Goal: Transaction & Acquisition: Purchase product/service

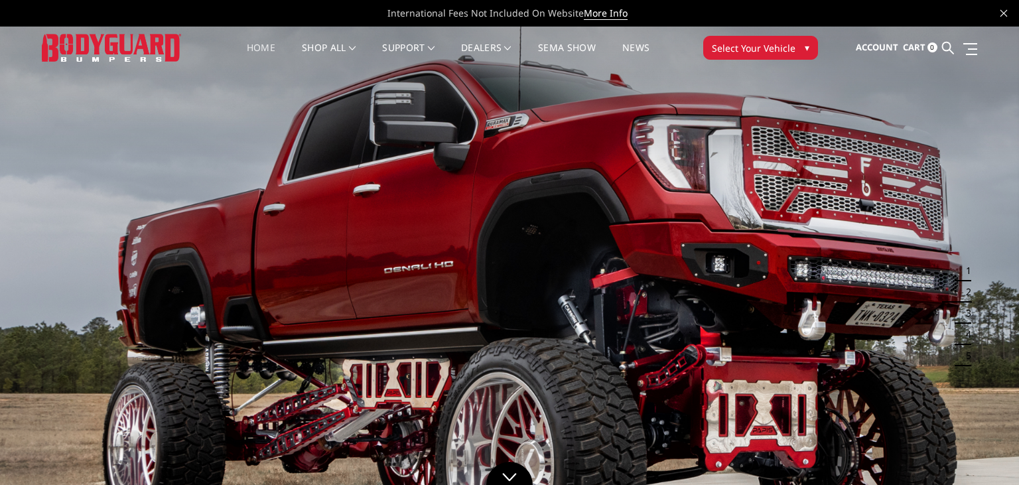
click at [799, 40] on button "Select Your Vehicle ▾" at bounding box center [760, 48] width 115 height 24
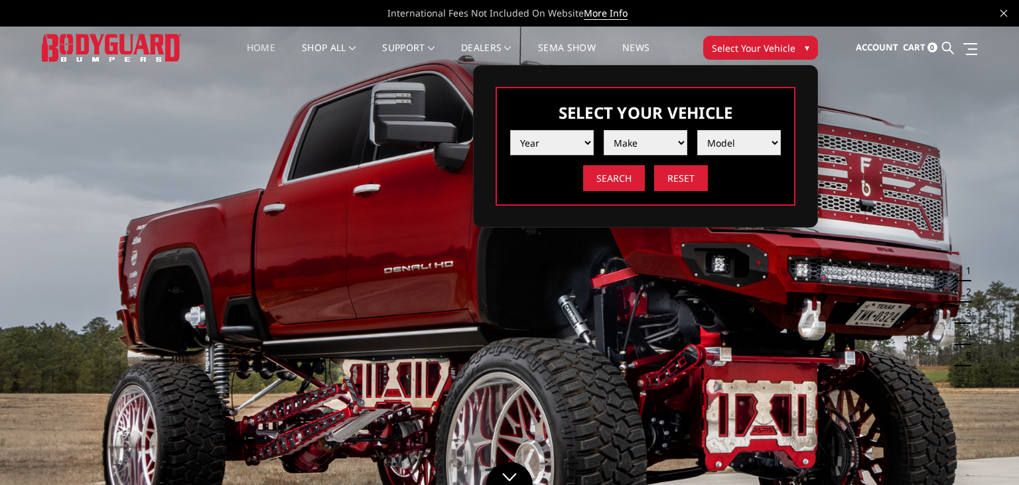
click at [510, 130] on select "Year [DATE] 2024 2023 2022 2021 2020 2019 2018 2017 2016 2015 2014 2013 2012 20…" at bounding box center [552, 142] width 84 height 25
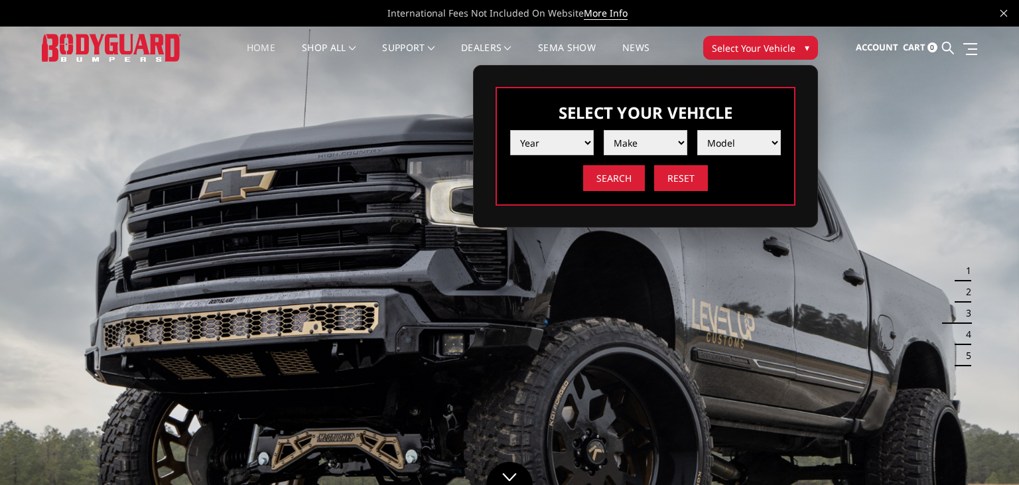
select select "yr_2016"
click option "2016" at bounding box center [0, 0] width 0 height 0
click at [603, 130] on select "Make Chevrolet Ford GMC Nissan Ram Toyota" at bounding box center [645, 142] width 84 height 25
select select "mk_chevrolet"
click option "Chevrolet" at bounding box center [0, 0] width 0 height 0
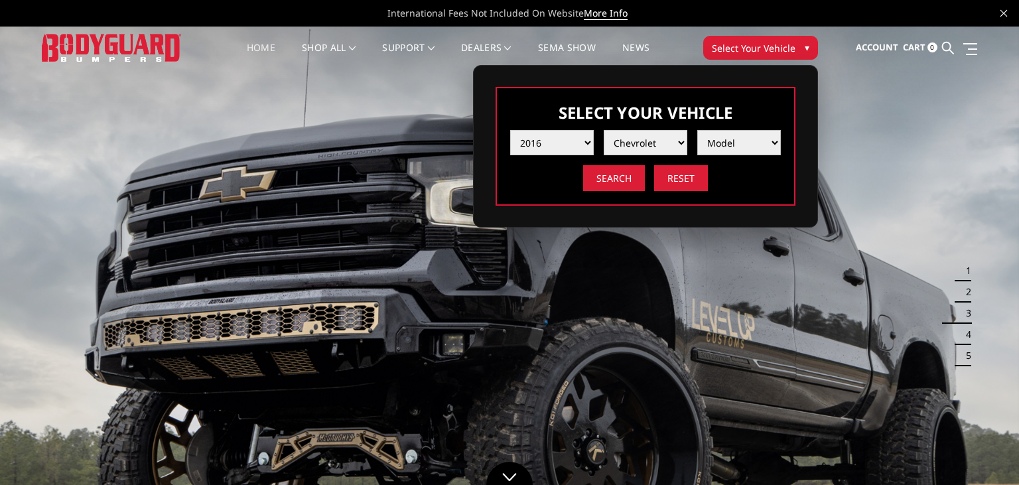
click at [697, 130] on select "Model [US_STATE] Silverado 1500 Silverado 2500 / 3500 Tahoe/Suburban 1500" at bounding box center [739, 142] width 84 height 25
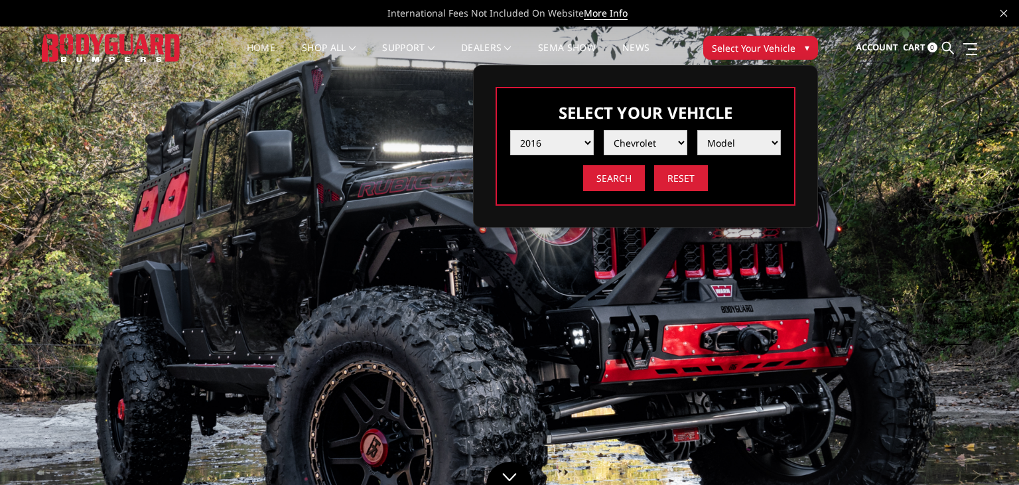
select select "md_silverado-2500-3500"
click option "Silverado 2500 / 3500" at bounding box center [0, 0] width 0 height 0
click at [622, 179] on input "Search" at bounding box center [614, 178] width 62 height 26
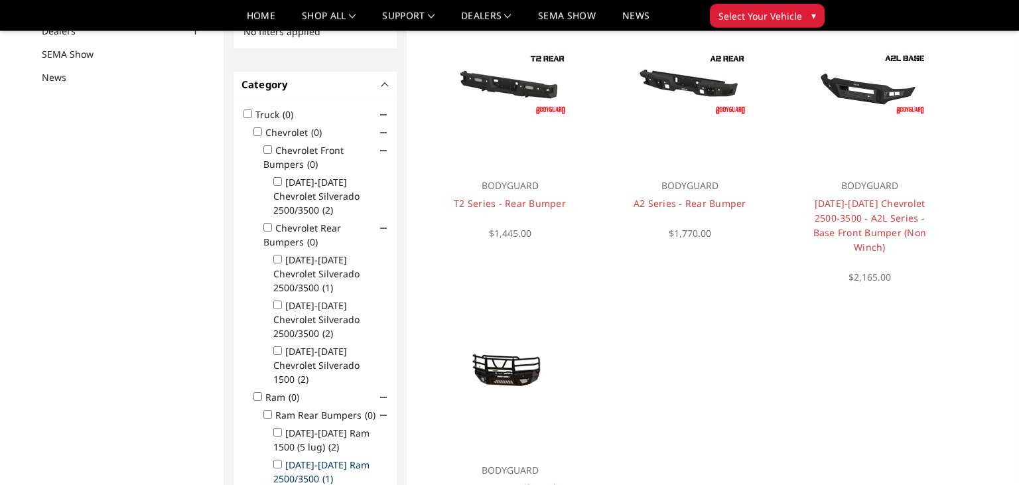
scroll to position [32, 0]
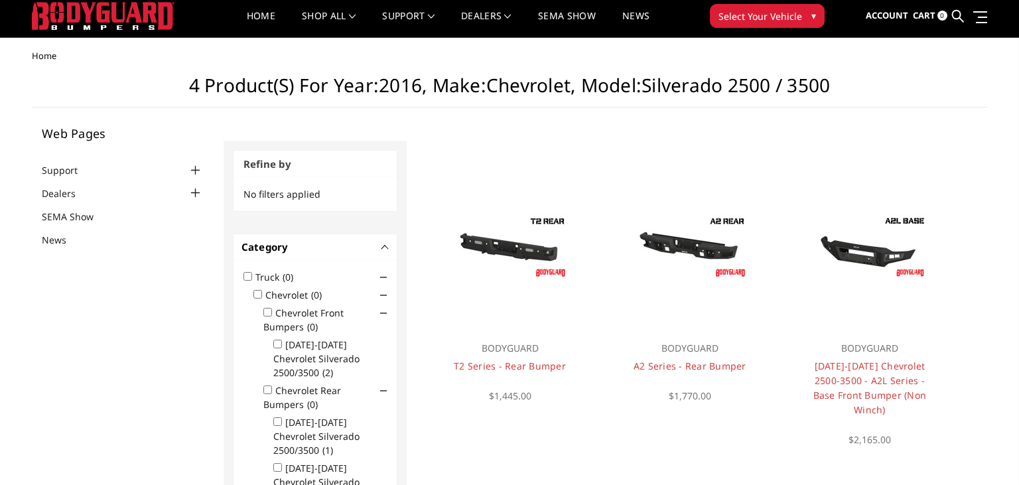
click at [280, 341] on input "2015-2019 Chevrolet Silverado 2500/3500 (2)" at bounding box center [277, 344] width 9 height 9
checkbox input "true"
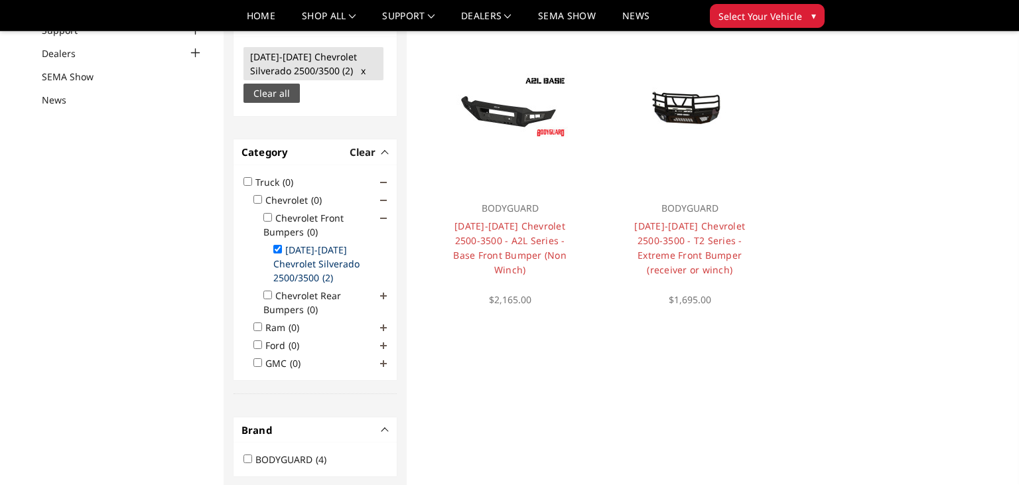
scroll to position [138, 0]
